Goal: Information Seeking & Learning: Learn about a topic

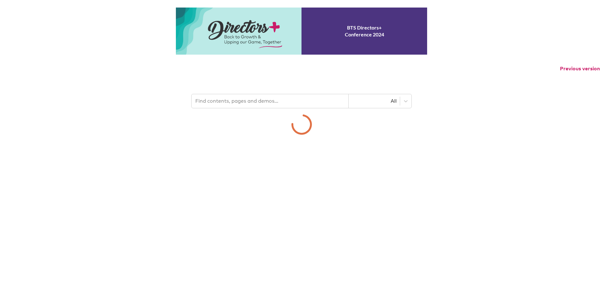
click at [284, 100] on input "text" at bounding box center [269, 101] width 157 height 14
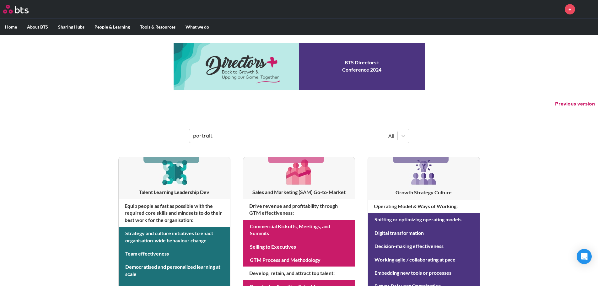
type input "portrait"
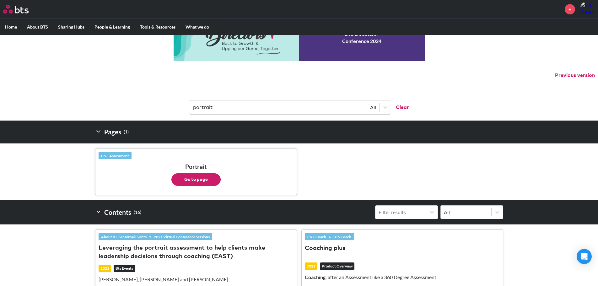
scroll to position [63, 0]
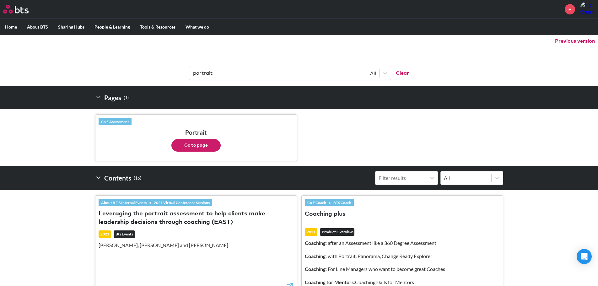
click at [203, 144] on button "Go to page" at bounding box center [195, 145] width 49 height 13
click at [11, 30] on label "Home" at bounding box center [11, 27] width 22 height 16
click at [0, 0] on input "Home" at bounding box center [0, 0] width 0 height 0
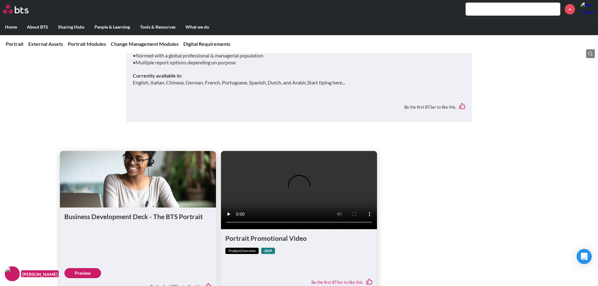
scroll to position [220, 0]
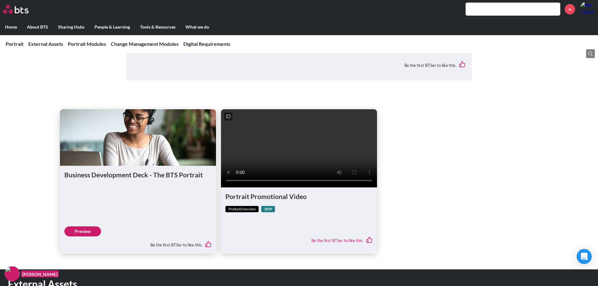
click at [151, 137] on figure at bounding box center [138, 137] width 156 height 56
click at [90, 236] on link "Preview" at bounding box center [82, 231] width 37 height 10
